Goal: Communication & Community: Answer question/provide support

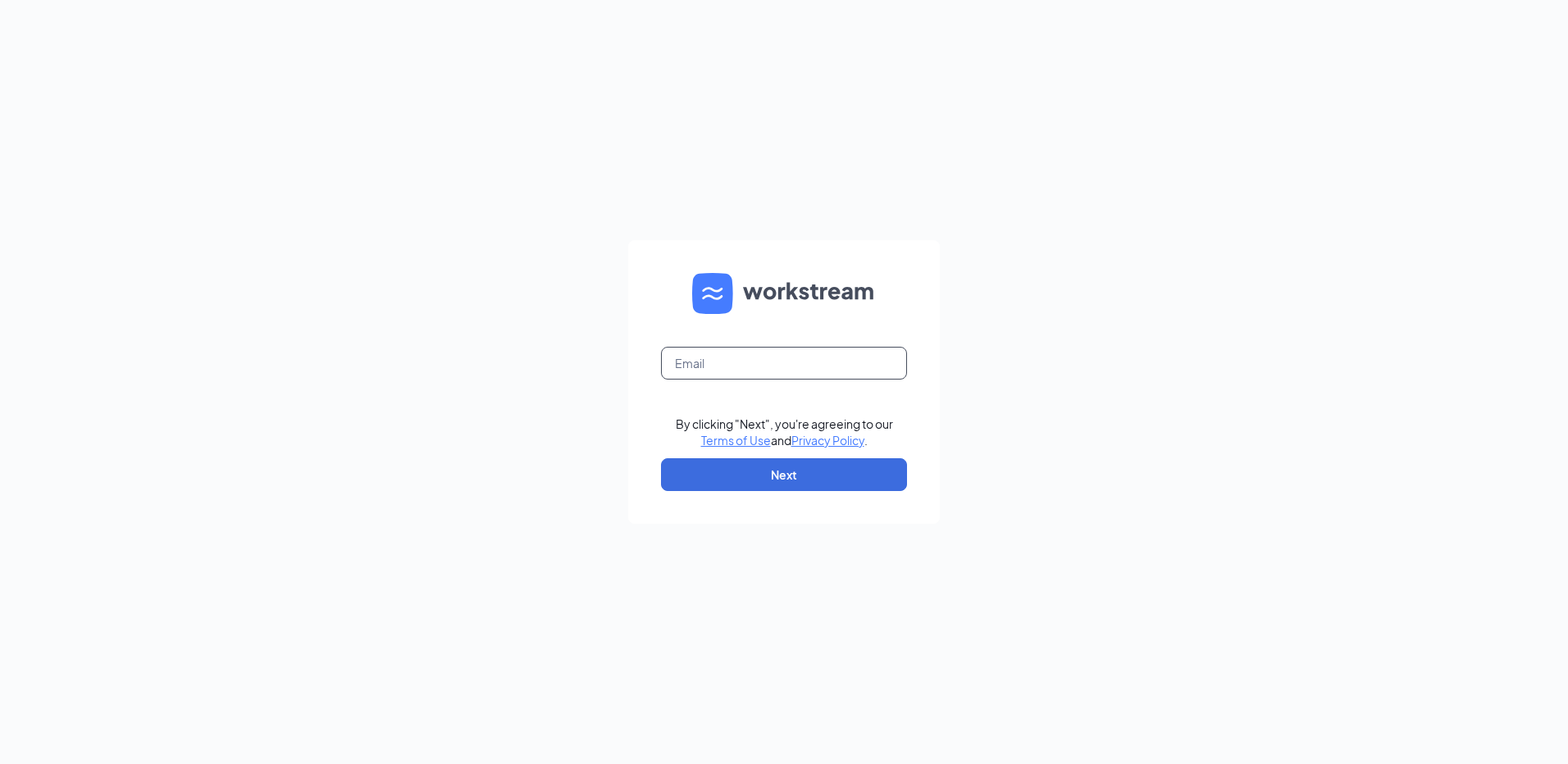
click at [675, 371] on input "text" at bounding box center [784, 363] width 246 height 32
type input "rs039775@tacobell.com"
click at [815, 476] on button "Next" at bounding box center [784, 475] width 246 height 32
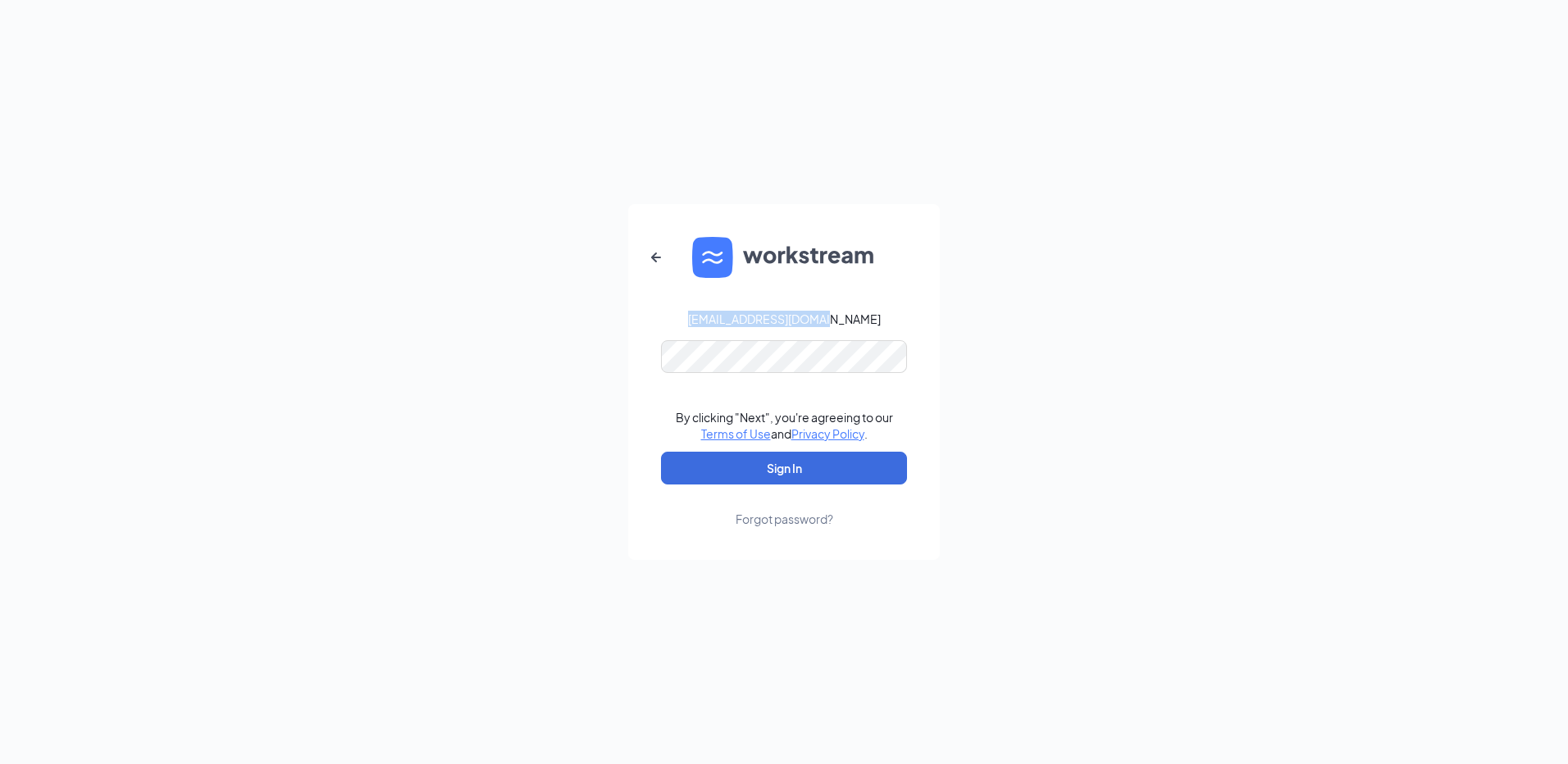
drag, startPoint x: 878, startPoint y: 320, endPoint x: 716, endPoint y: 321, distance: 162.0
click at [716, 321] on form "rs039775@tacobell.com By clicking "Next", you're agreeing to our Terms of Use a…" at bounding box center [784, 382] width 312 height 356
copy div "rs039775@tacobell.com"
click at [781, 460] on button "Sign In" at bounding box center [784, 467] width 246 height 32
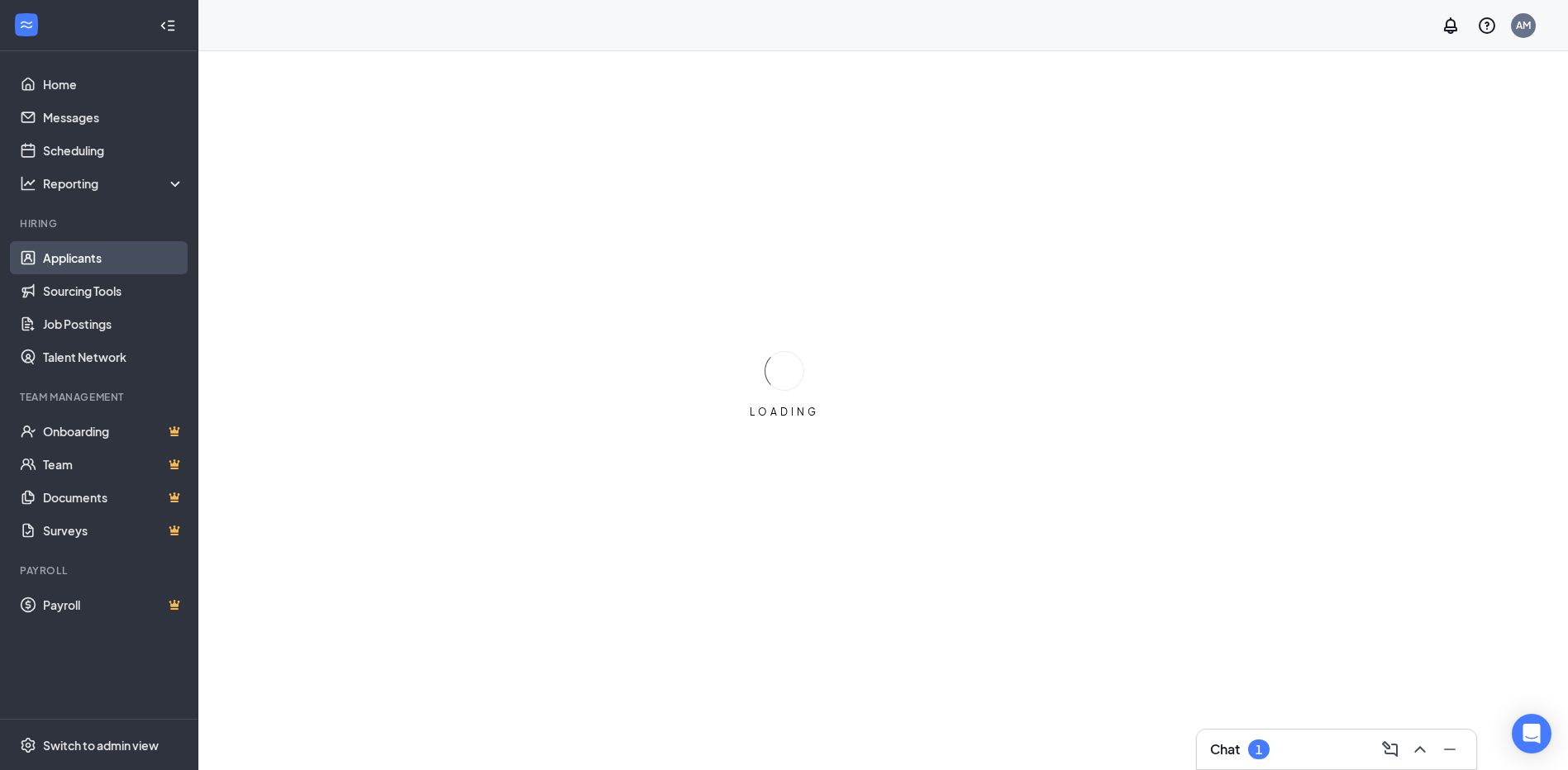
click at [70, 257] on link "Applicants" at bounding box center [113, 257] width 141 height 33
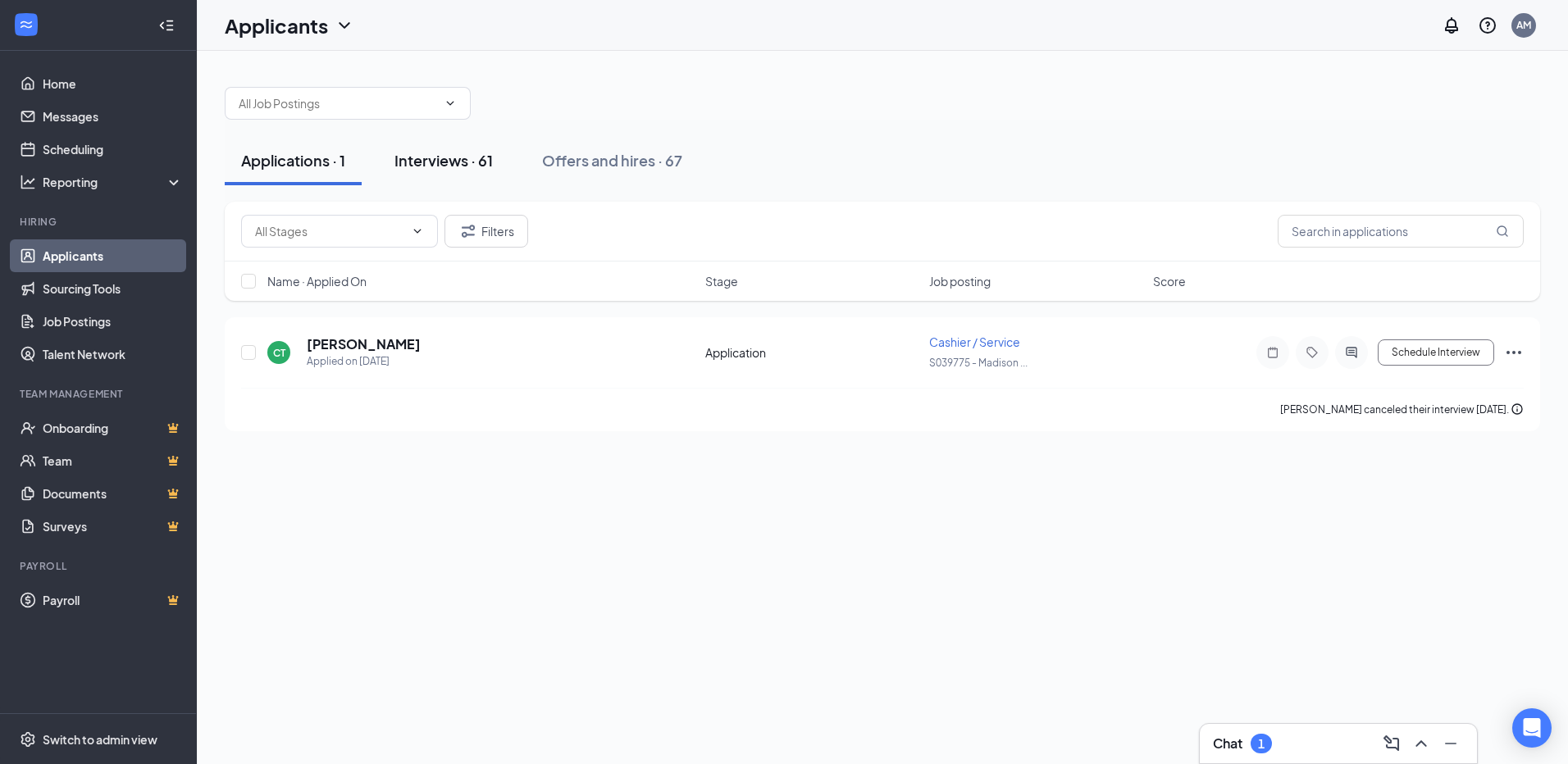
click at [447, 165] on div "Interviews · 61" at bounding box center [443, 160] width 98 height 21
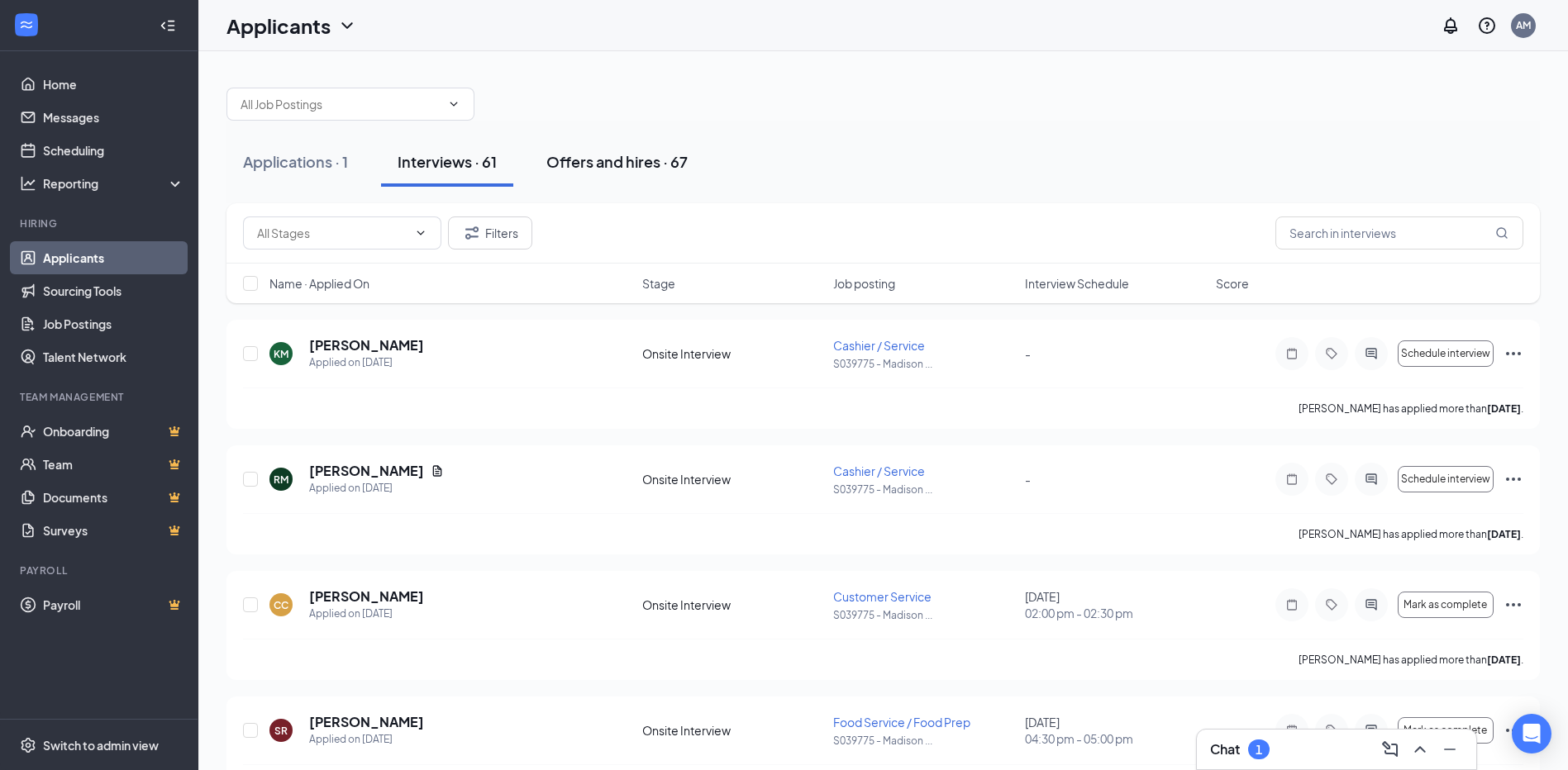
click at [609, 164] on div "Offers and hires · 67" at bounding box center [617, 161] width 141 height 21
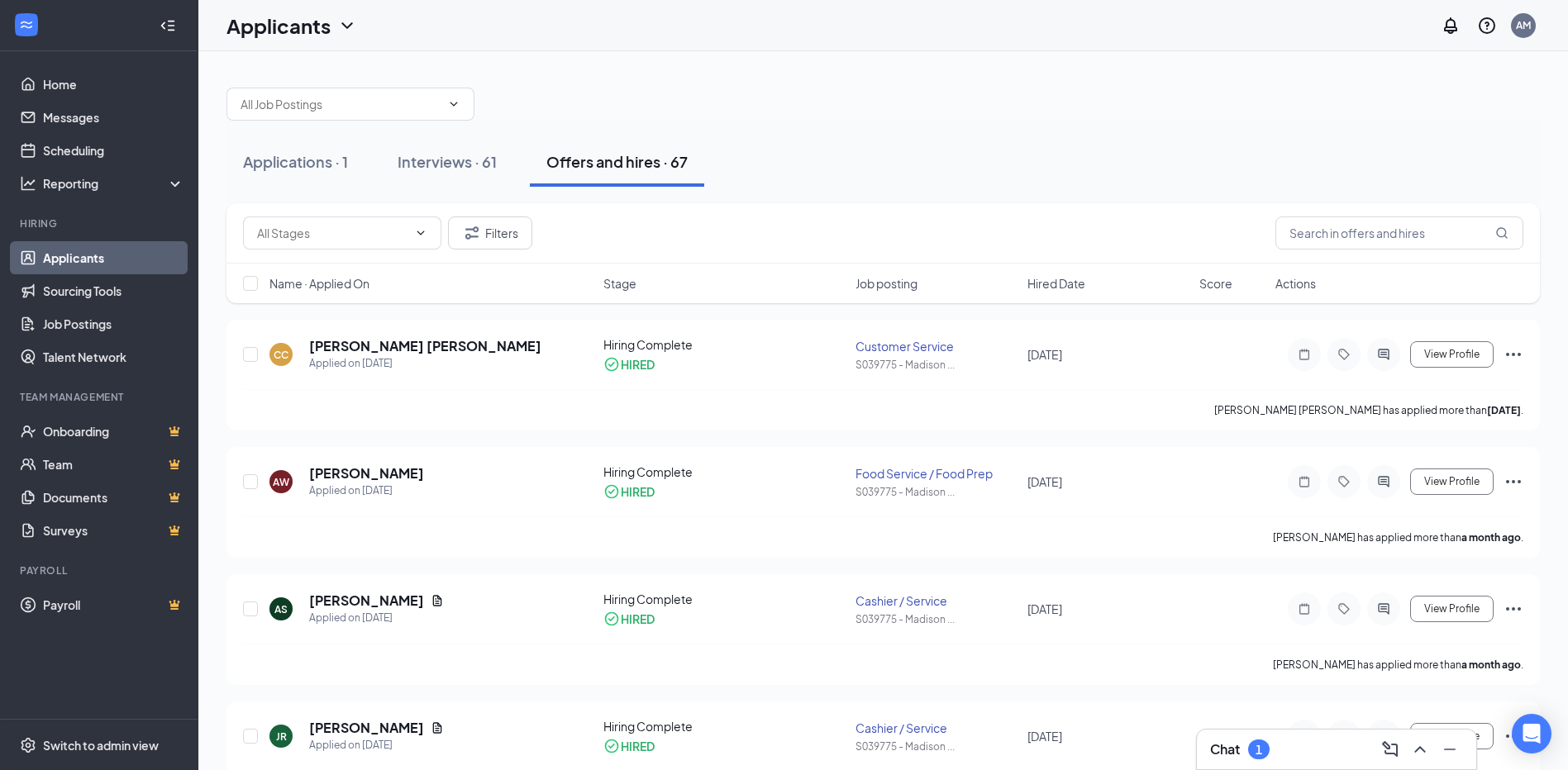
click at [1228, 743] on h3 "Chat" at bounding box center [1224, 749] width 30 height 18
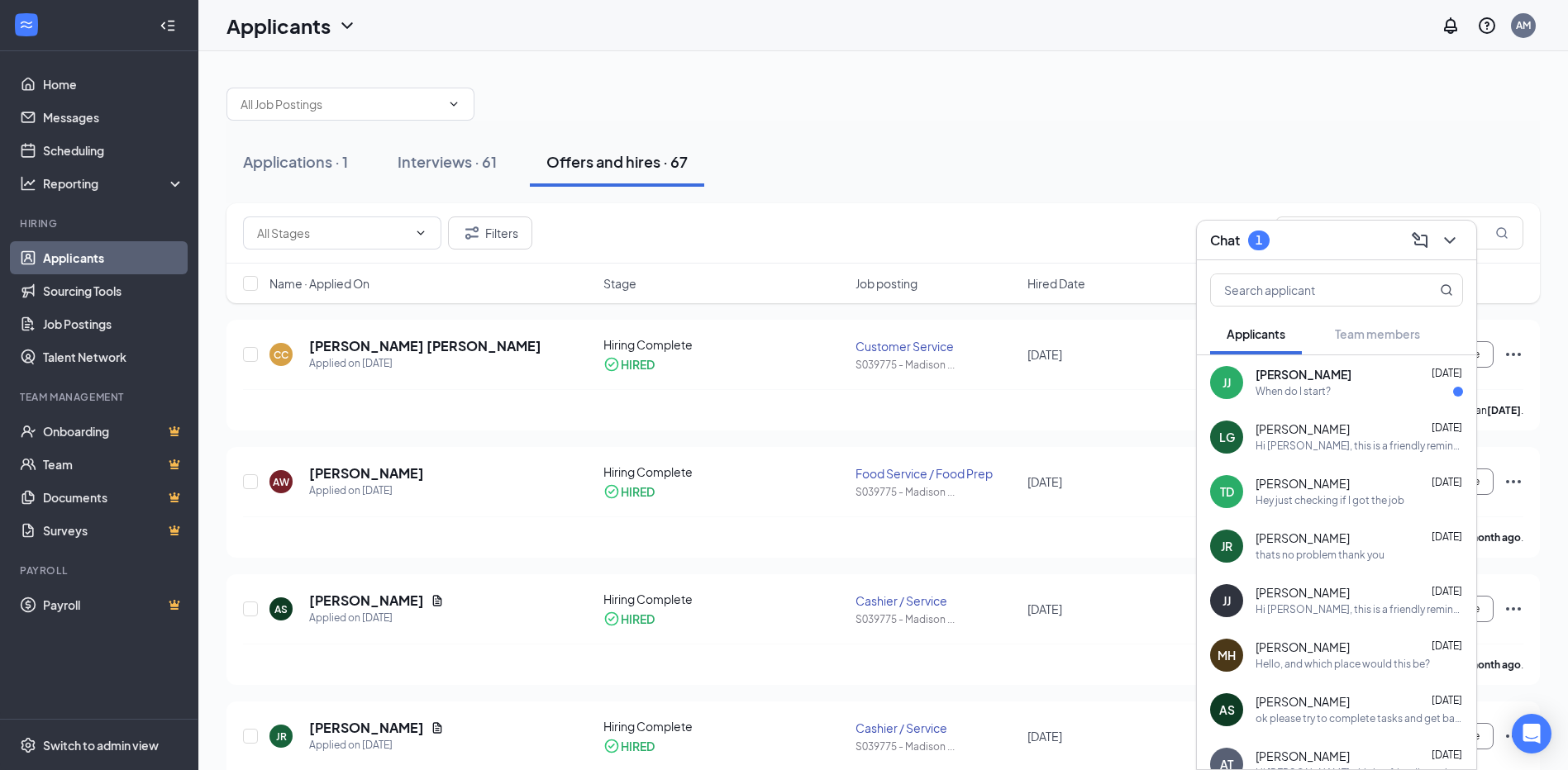
click at [1356, 390] on div "When do I start?" at bounding box center [1359, 392] width 208 height 14
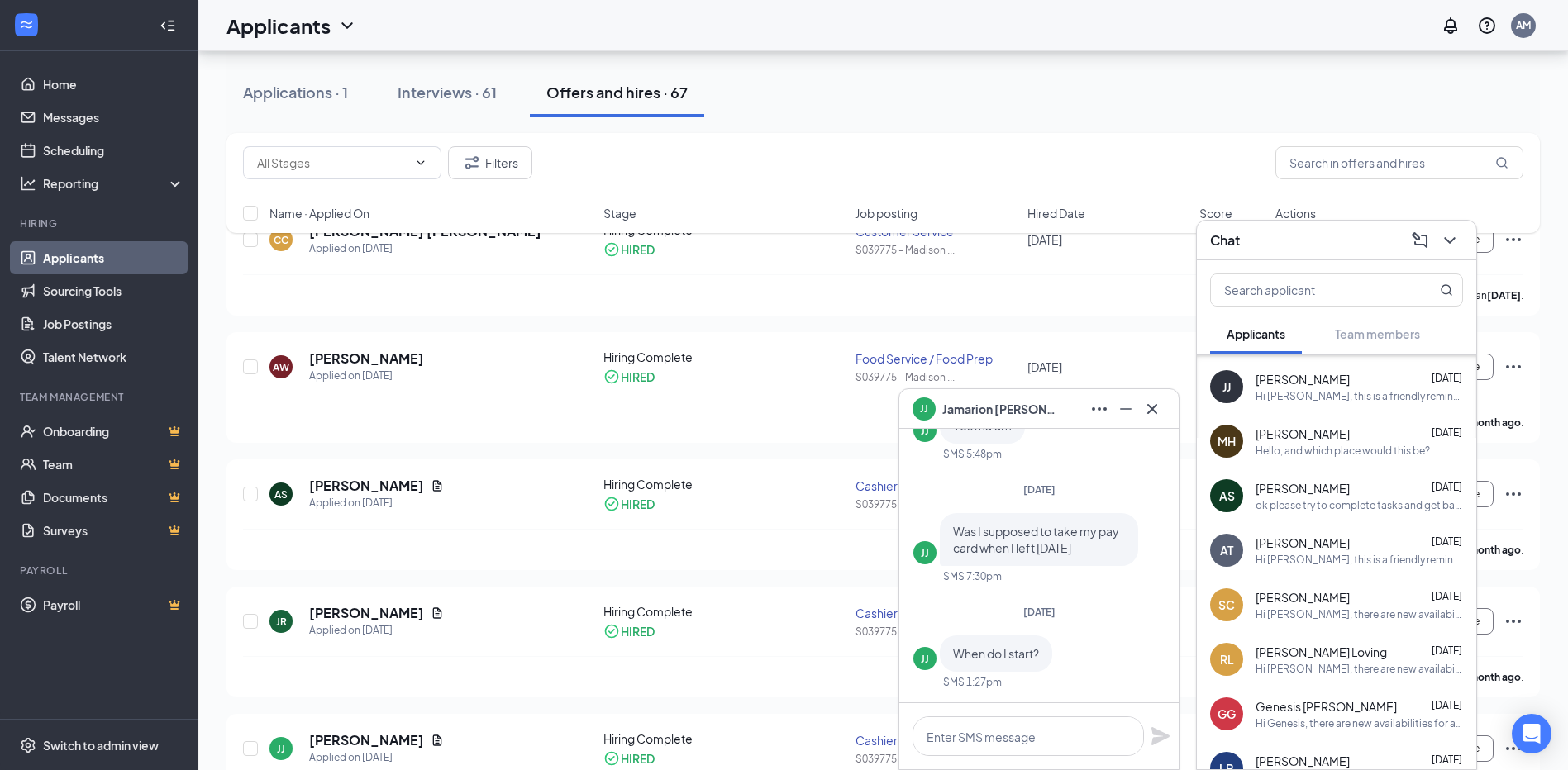
scroll to position [496, 0]
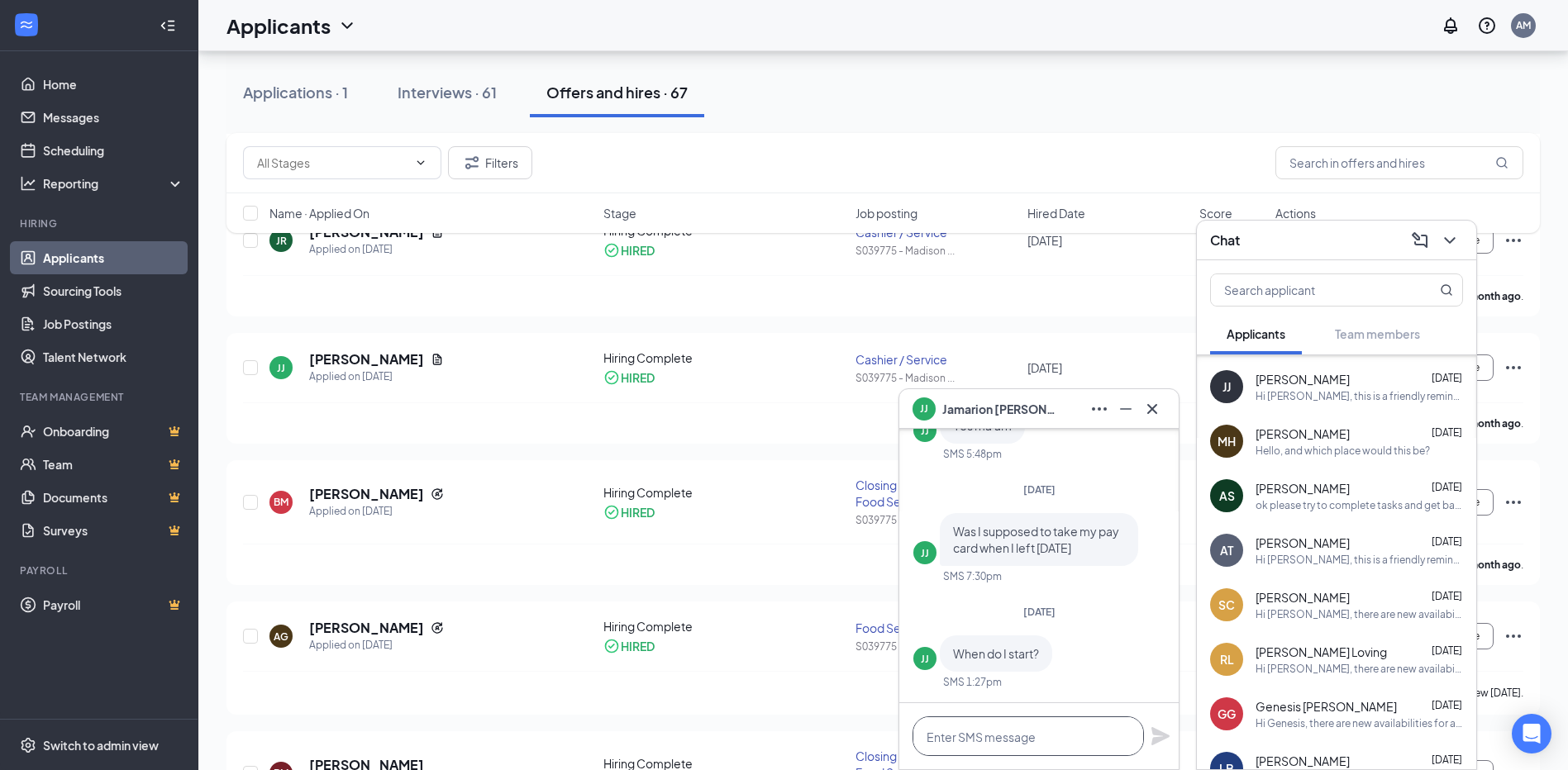
click at [1042, 727] on textarea at bounding box center [1028, 736] width 231 height 40
type textarea "wed 7:30 pm-2:30am"
click at [1157, 731] on icon "Plane" at bounding box center [1160, 736] width 18 height 18
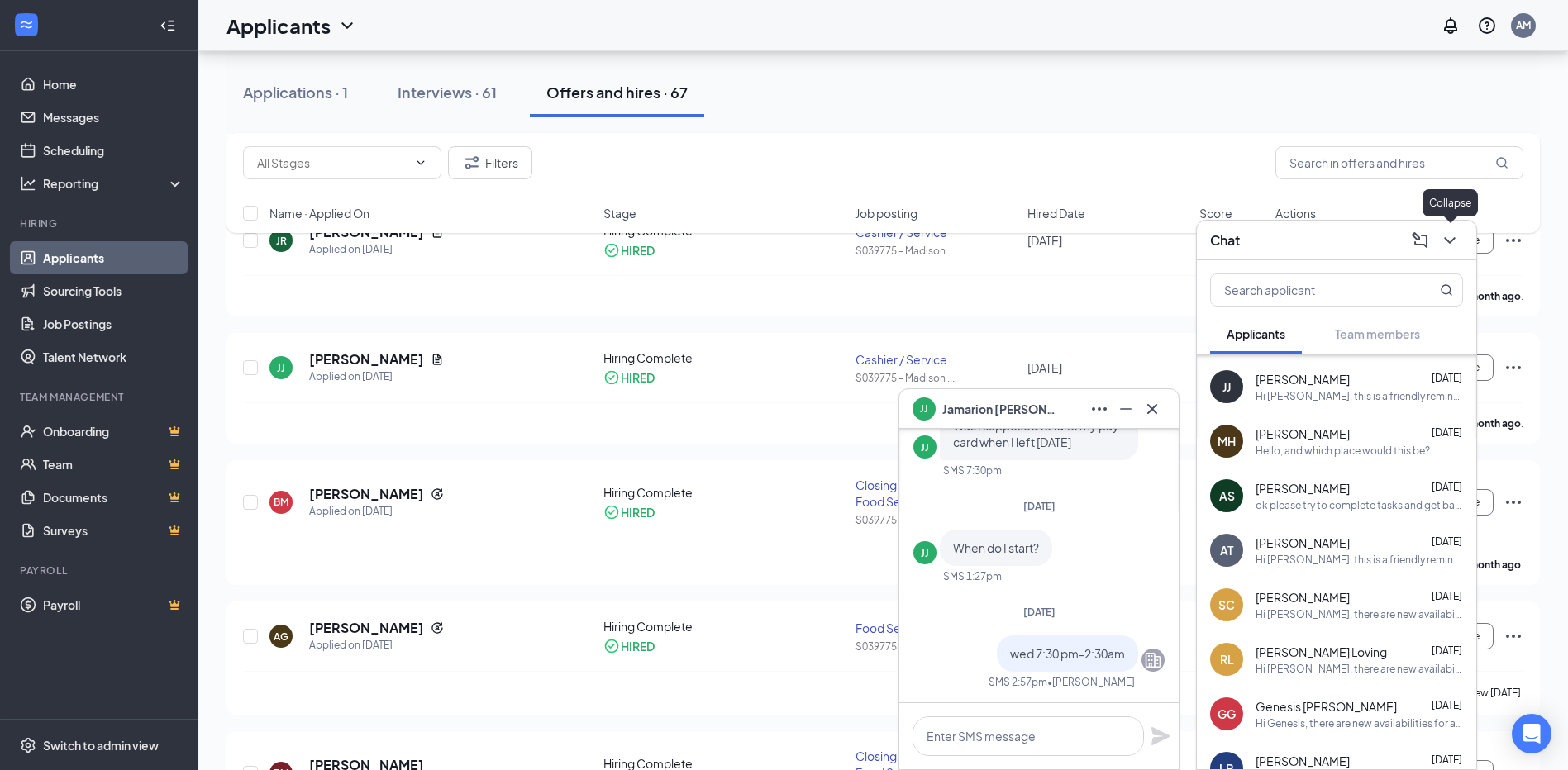
click at [1455, 237] on icon "ChevronDown" at bounding box center [1449, 240] width 11 height 6
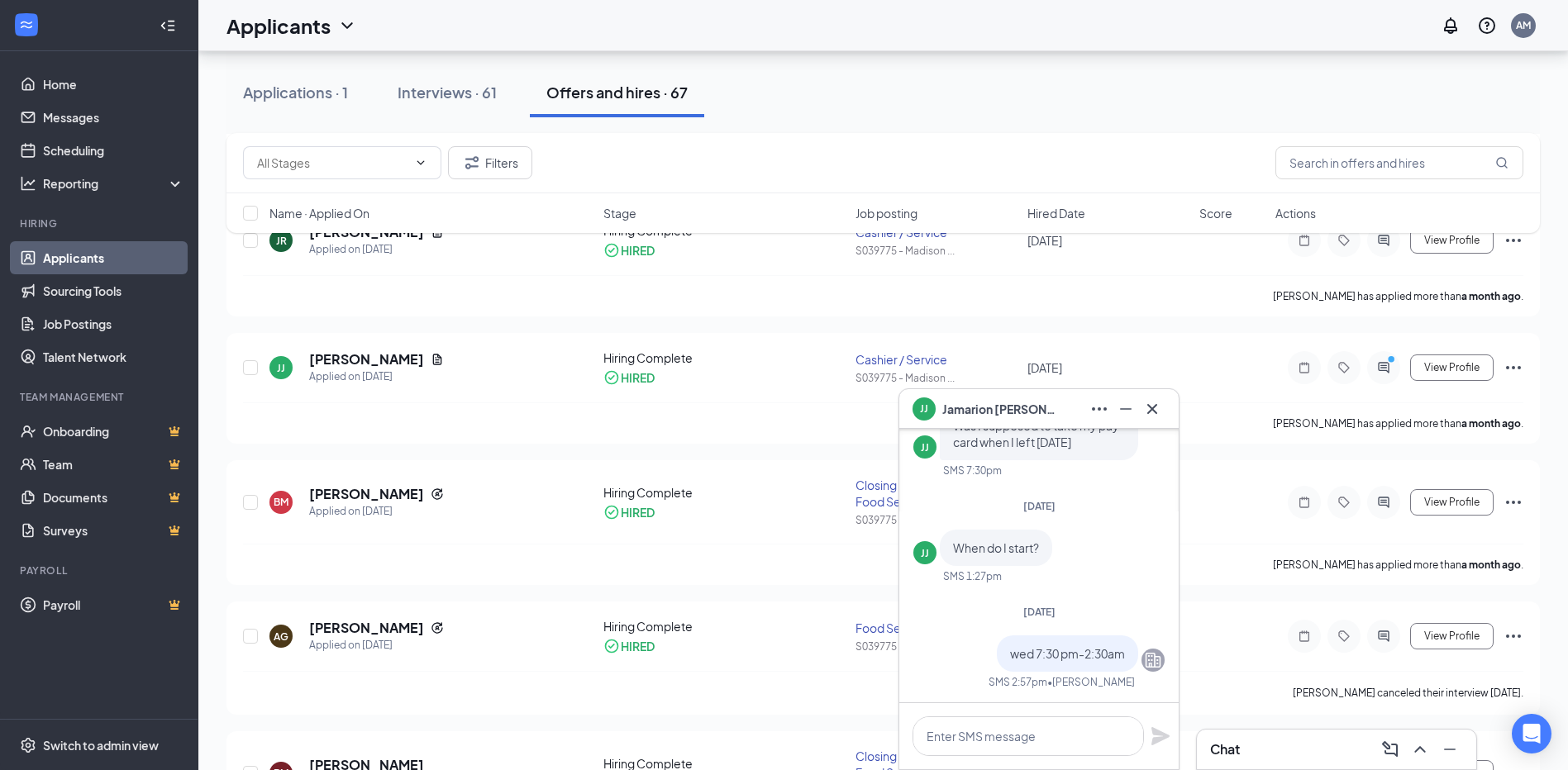
scroll to position [0, 0]
click at [1152, 409] on icon "Cross" at bounding box center [1152, 408] width 10 height 10
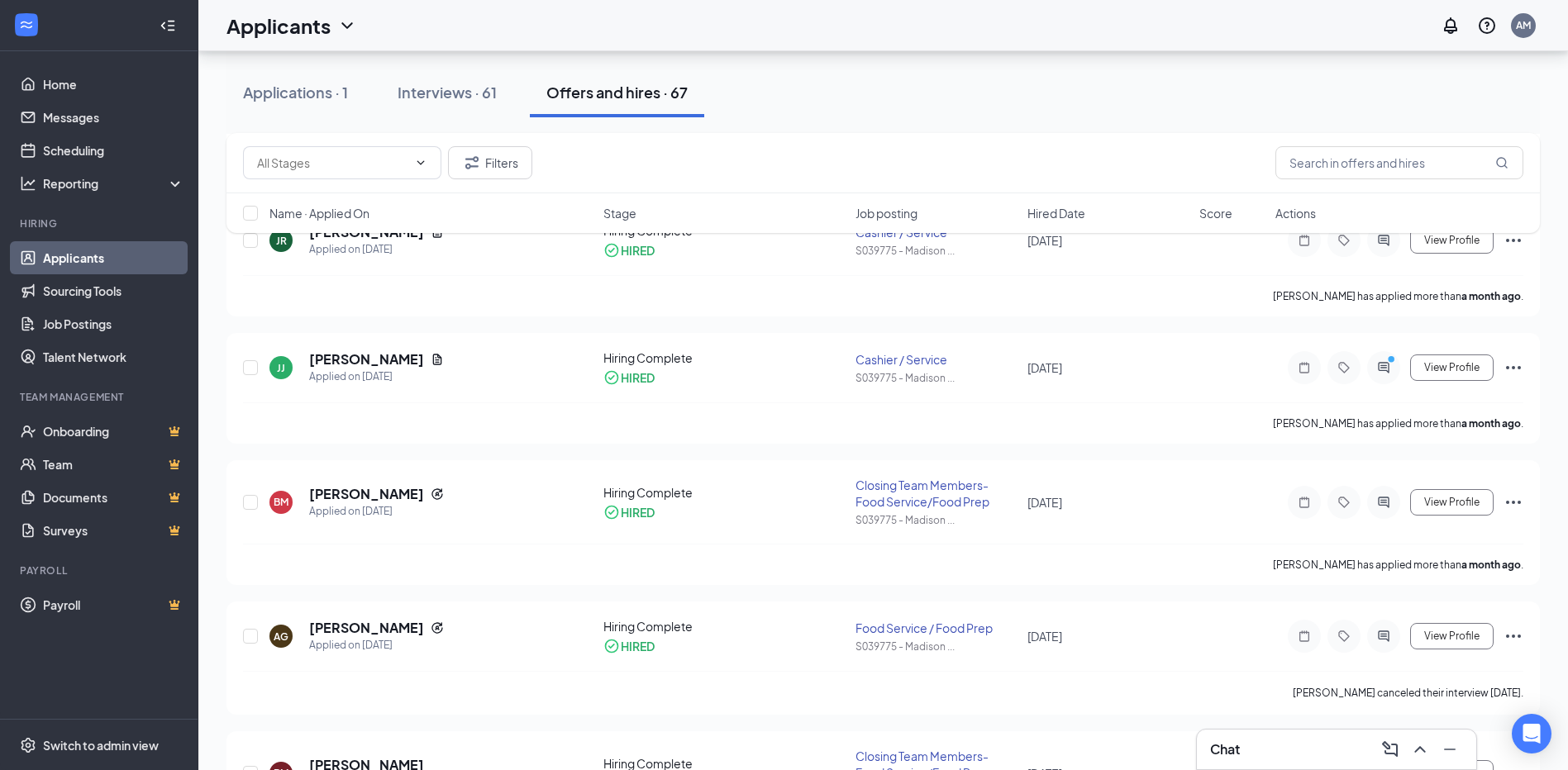
click at [1315, 736] on div "Chat" at bounding box center [1336, 749] width 253 height 26
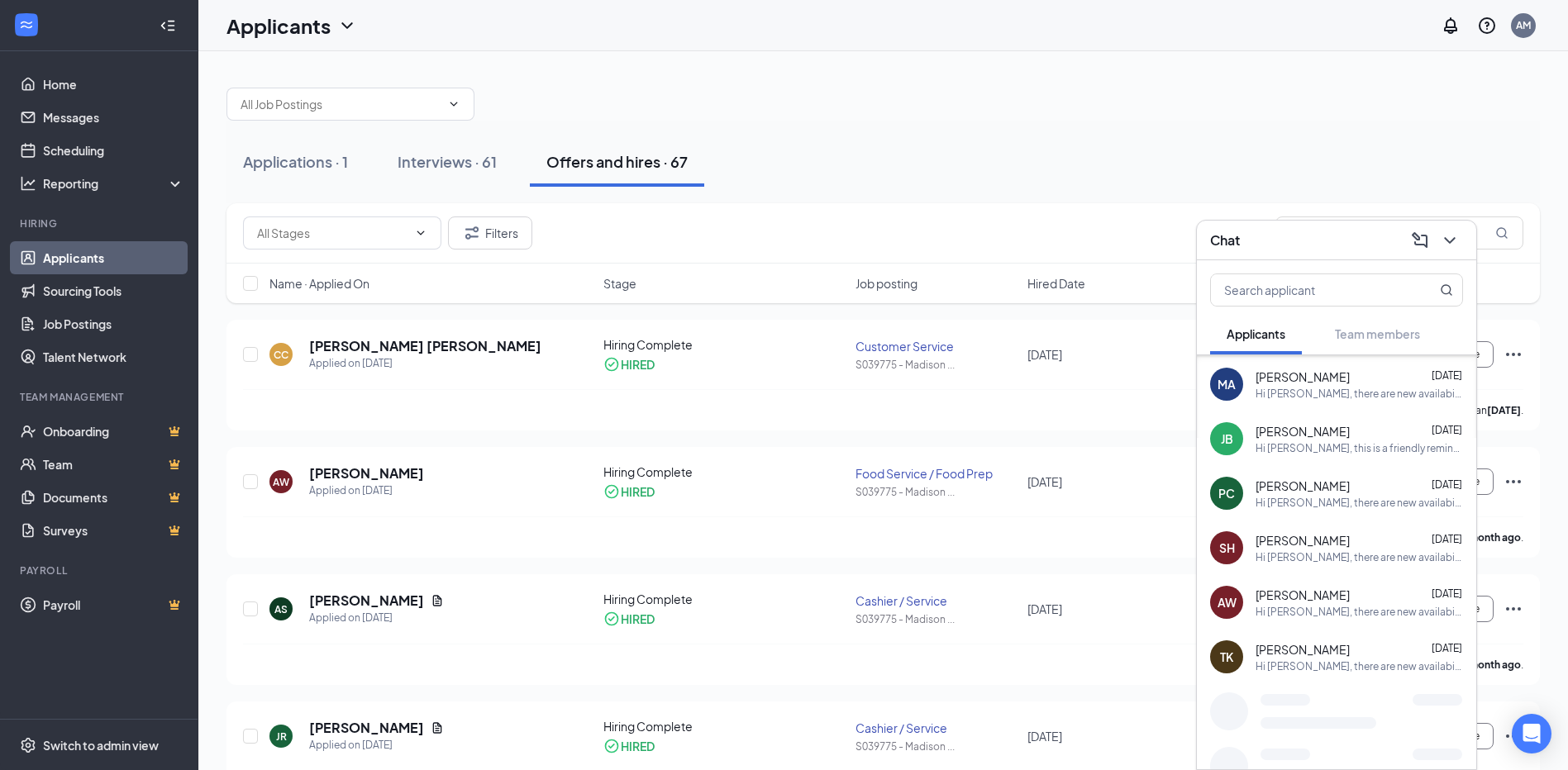
scroll to position [677, 0]
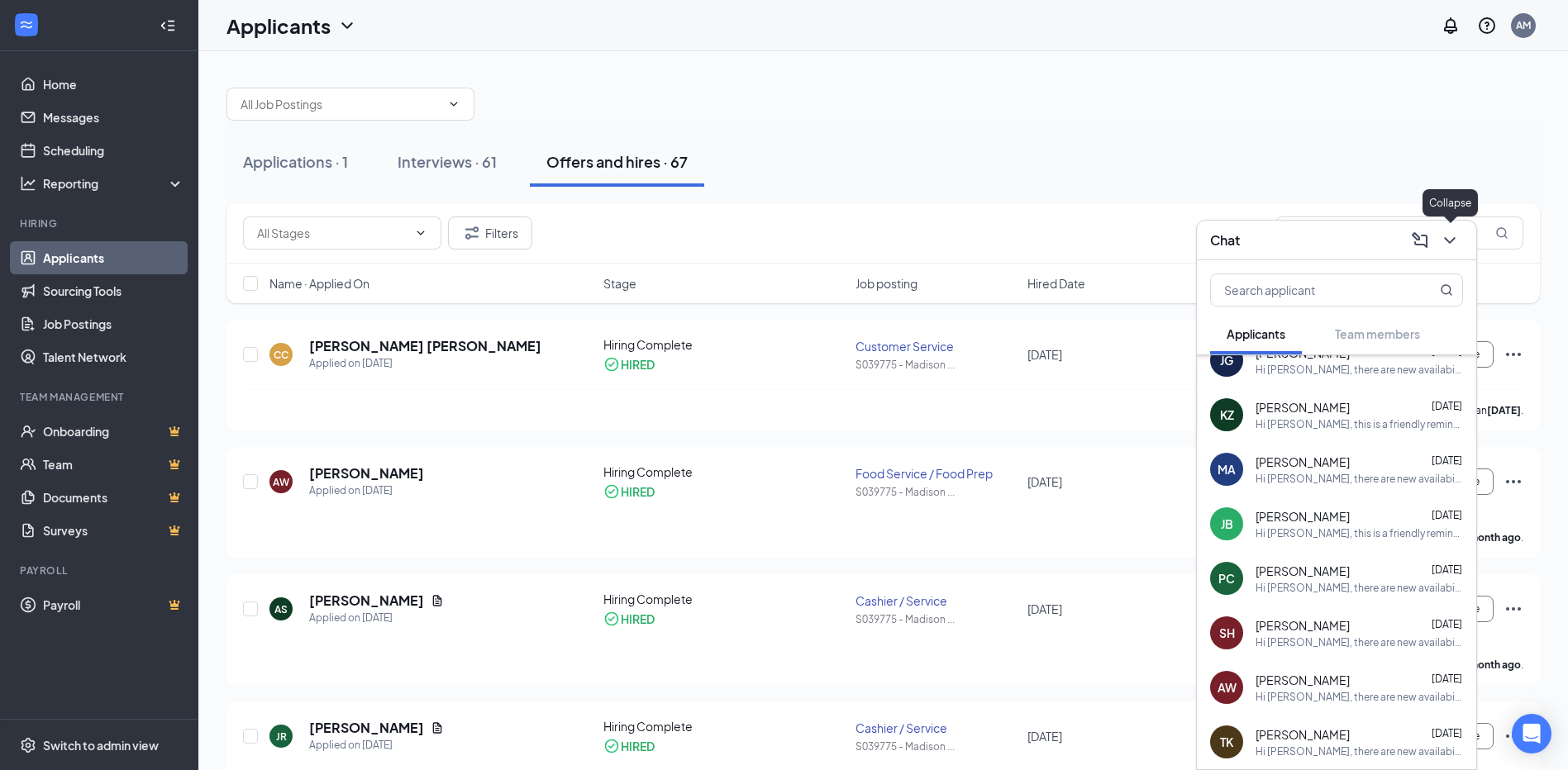
click at [1447, 248] on icon "ChevronDown" at bounding box center [1450, 240] width 20 height 20
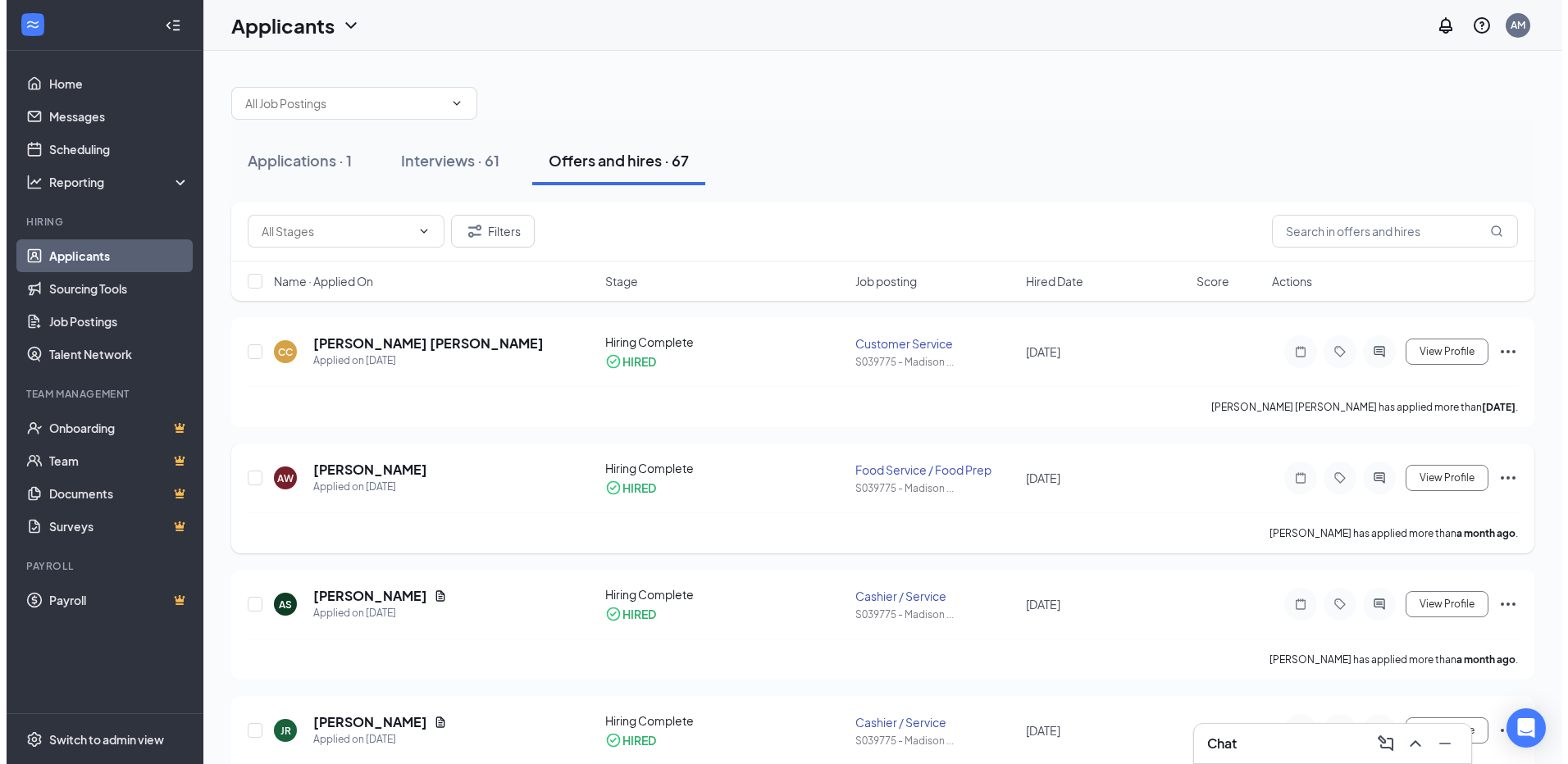
scroll to position [0, 0]
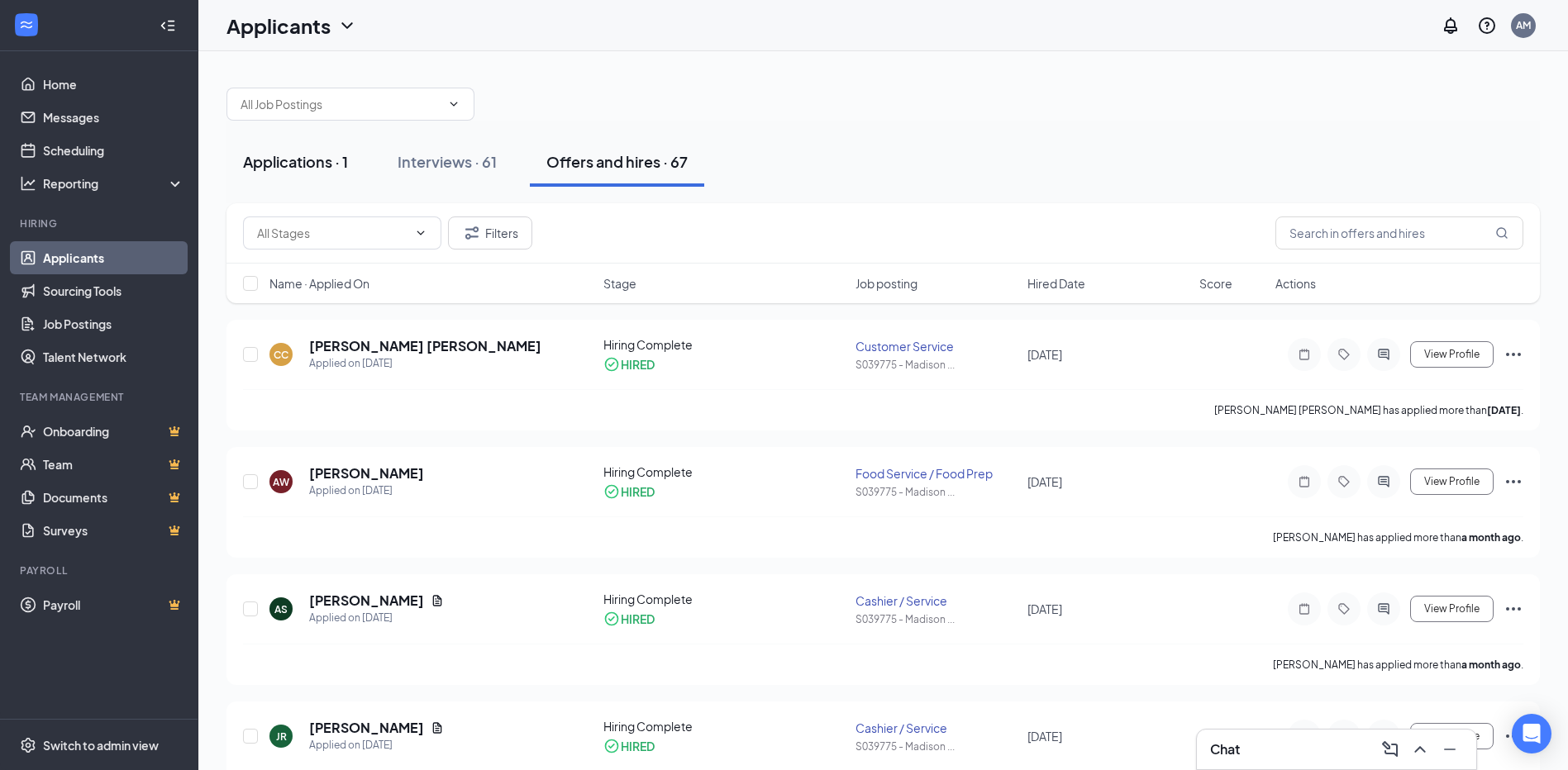
click at [283, 164] on div "Applications · 1" at bounding box center [295, 161] width 105 height 21
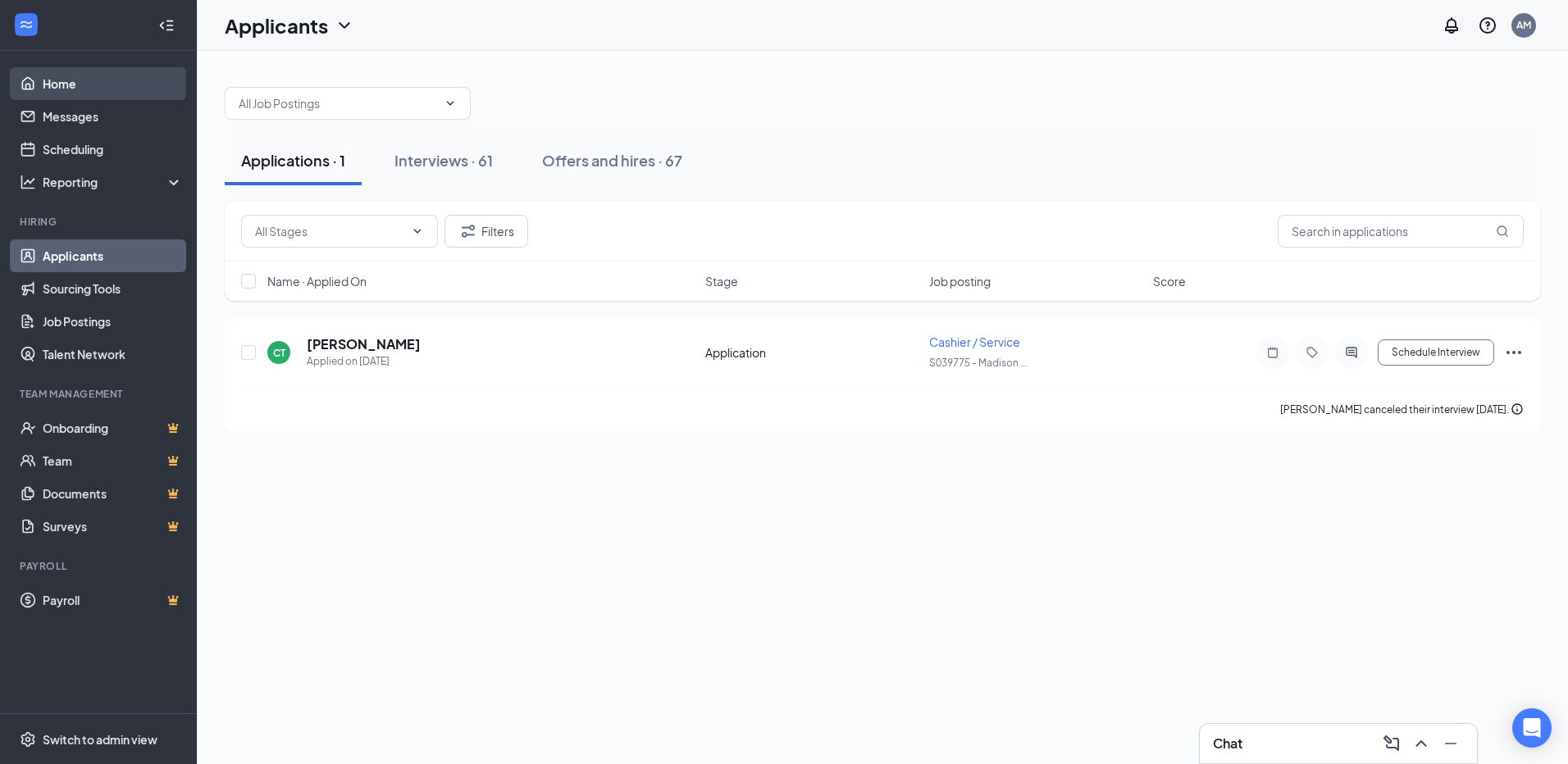
click at [43, 89] on link "Home" at bounding box center [112, 84] width 140 height 32
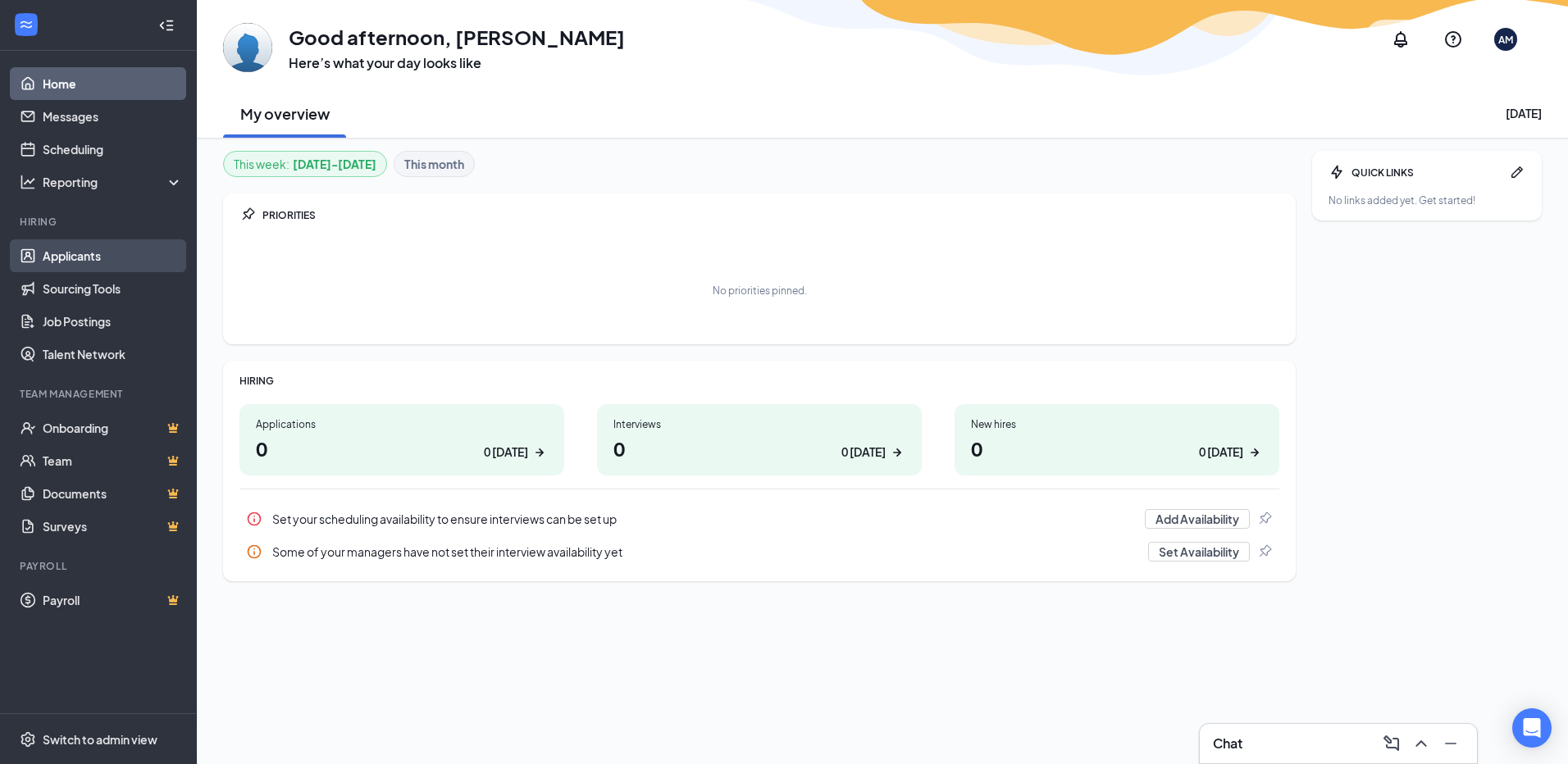
click at [85, 270] on link "Applicants" at bounding box center [112, 255] width 140 height 32
